Goal: Navigation & Orientation: Find specific page/section

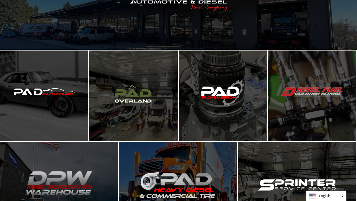
scroll to position [106, 0]
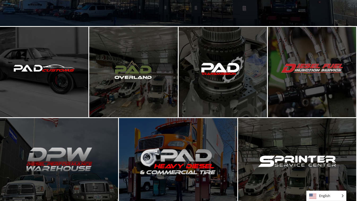
click at [138, 74] on span "Enter PAD Overland" at bounding box center [134, 72] width 58 height 11
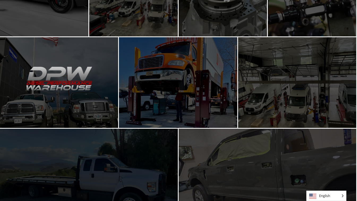
scroll to position [204, 0]
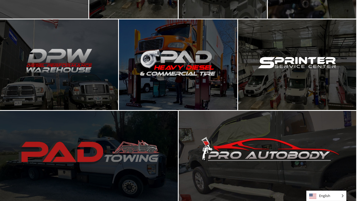
click at [301, 67] on span "Enter Sprinter Service Center" at bounding box center [296, 64] width 83 height 11
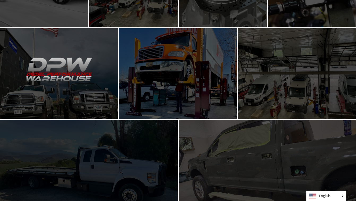
scroll to position [204, 0]
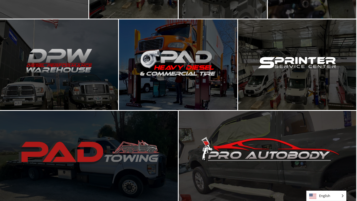
click at [58, 66] on span "Shop Parts" at bounding box center [59, 64] width 39 height 11
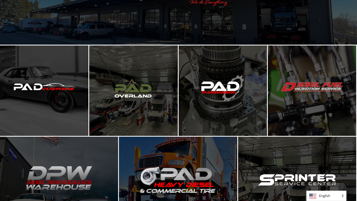
scroll to position [106, 0]
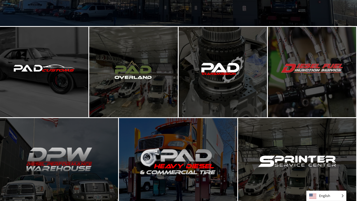
click at [48, 71] on span "Enter PAD Customs" at bounding box center [44, 72] width 56 height 11
